Goal: Task Accomplishment & Management: Manage account settings

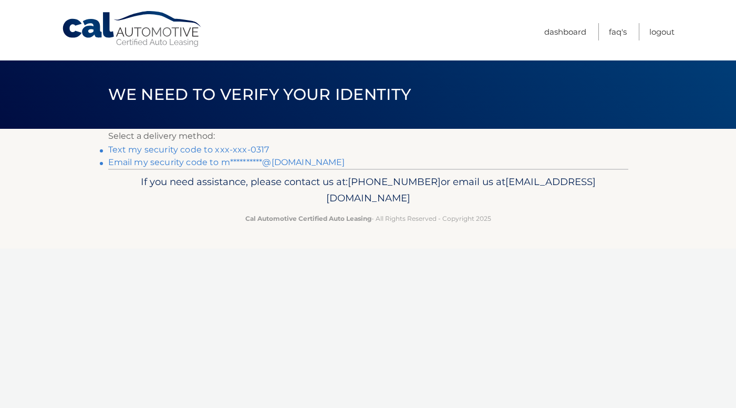
click at [290, 161] on link "**********" at bounding box center [226, 162] width 237 height 10
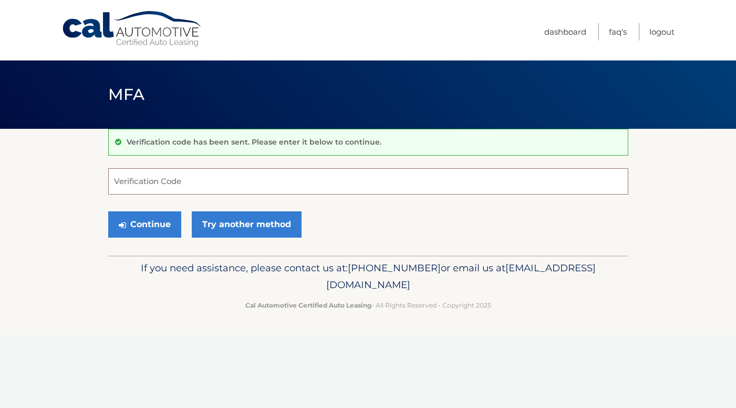
click at [262, 188] on input "Verification Code" at bounding box center [368, 181] width 520 height 26
type input "655297"
click at [167, 224] on button "Continue" at bounding box center [144, 224] width 73 height 26
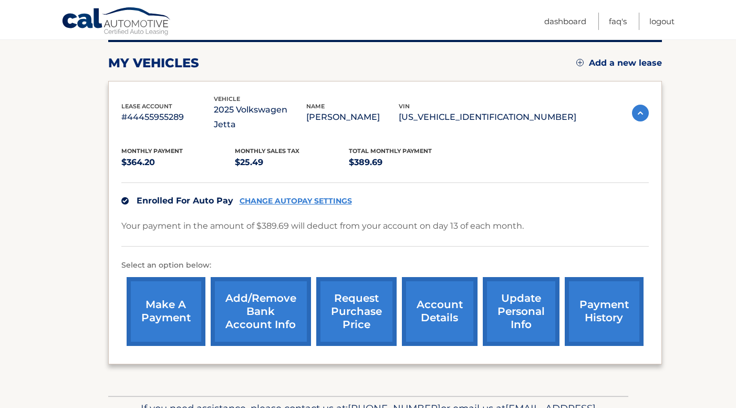
scroll to position [145, 0]
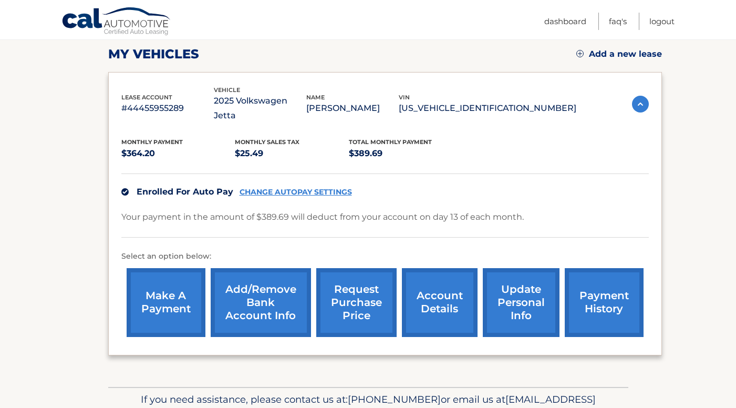
click at [279, 188] on link "CHANGE AUTOPAY SETTINGS" at bounding box center [296, 192] width 112 height 9
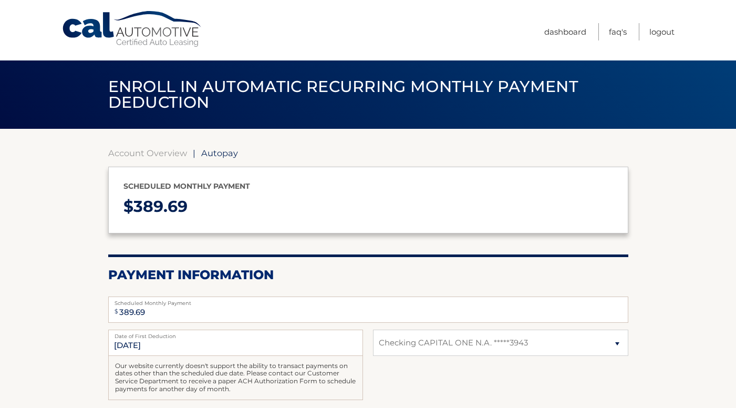
select select "ZDczZDAzZTQtMjdjMy00Njk0LWI0OGMtMDczNTIzYWMzODg3"
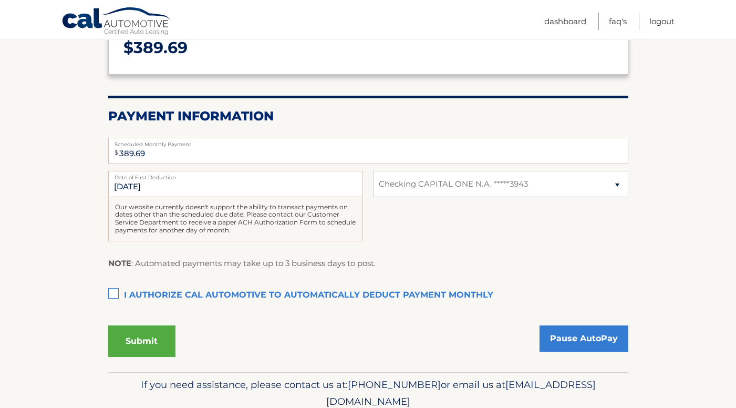
scroll to position [159, 0]
click at [114, 291] on label "I authorize cal automotive to automatically deduct payment monthly This checkbo…" at bounding box center [368, 294] width 520 height 21
click at [0, 0] on input "I authorize cal automotive to automatically deduct payment monthly This checkbo…" at bounding box center [0, 0] width 0 height 0
click at [133, 336] on button "Submit" at bounding box center [141, 341] width 67 height 32
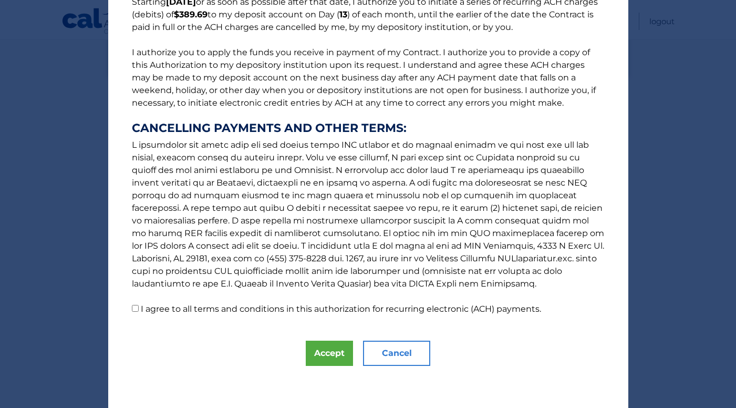
scroll to position [101, 0]
click at [326, 348] on button "Accept" at bounding box center [329, 352] width 47 height 25
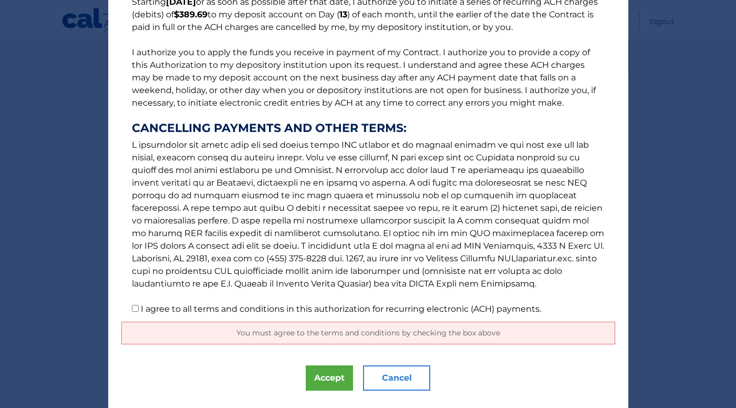
click at [133, 311] on input "I agree to all terms and conditions in this authorization for recurring electro…" at bounding box center [135, 308] width 7 height 7
checkbox input "true"
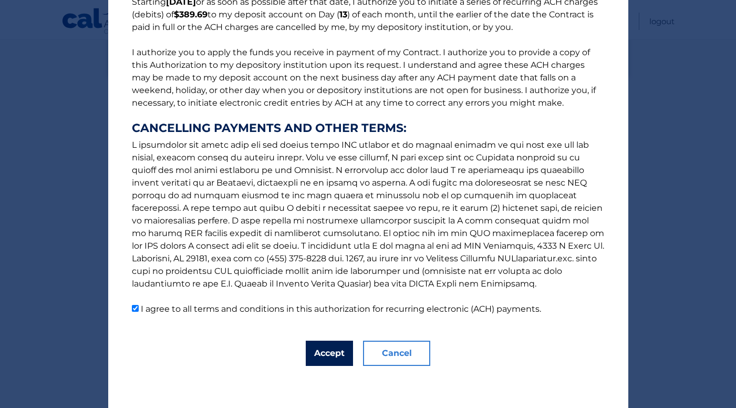
click at [317, 347] on button "Accept" at bounding box center [329, 352] width 47 height 25
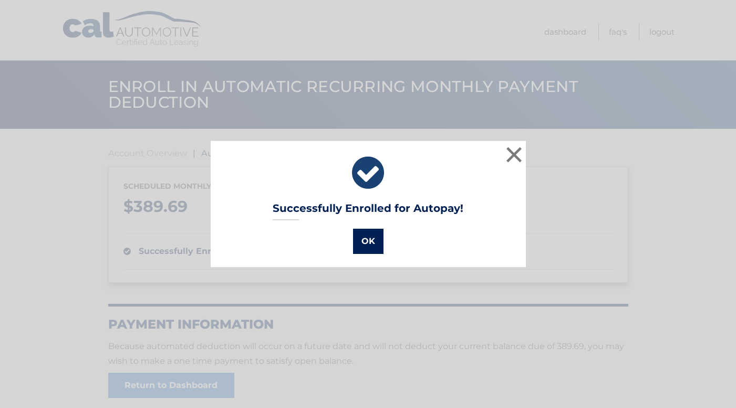
click at [365, 238] on button "OK" at bounding box center [368, 240] width 30 height 25
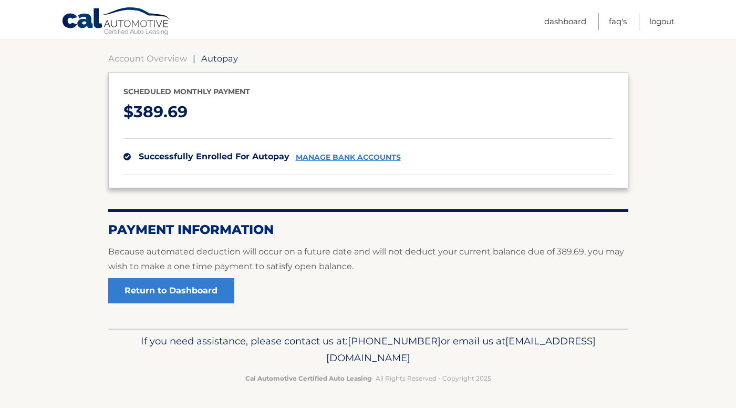
scroll to position [93, 0]
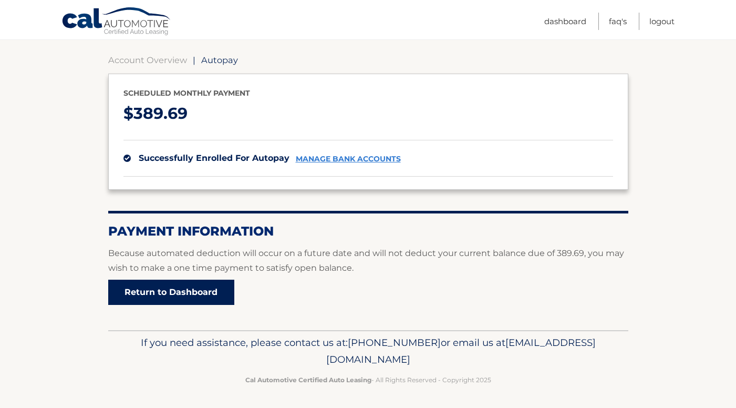
click at [185, 293] on link "Return to Dashboard" at bounding box center [171, 291] width 126 height 25
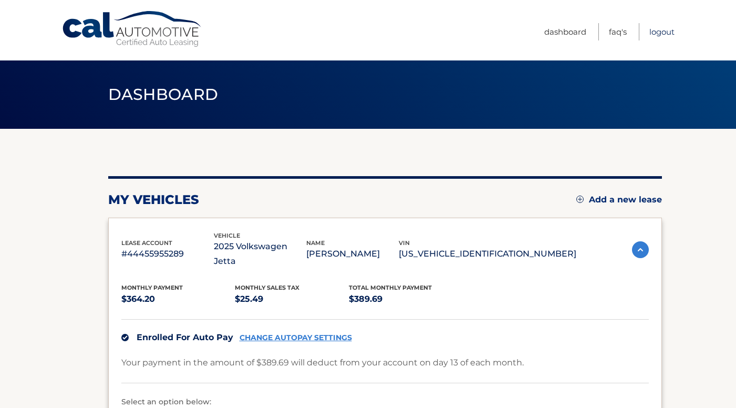
click at [657, 30] on link "Logout" at bounding box center [661, 31] width 25 height 17
